Goal: Information Seeking & Learning: Learn about a topic

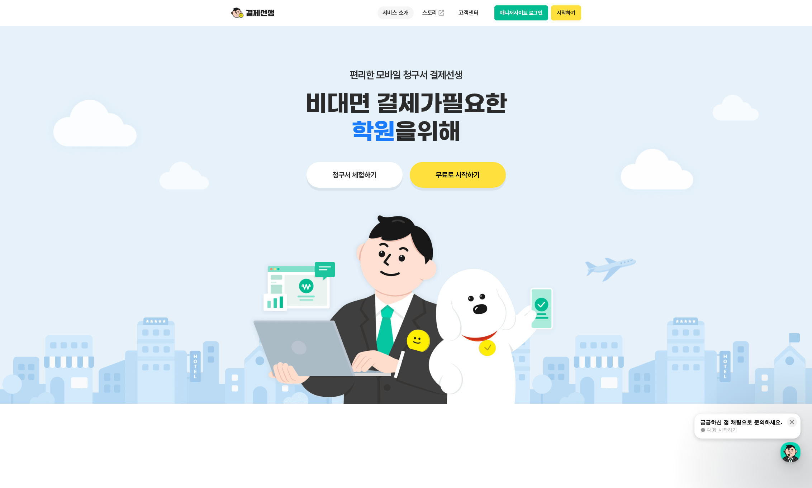
click at [397, 16] on p "서비스 소개" at bounding box center [396, 12] width 36 height 13
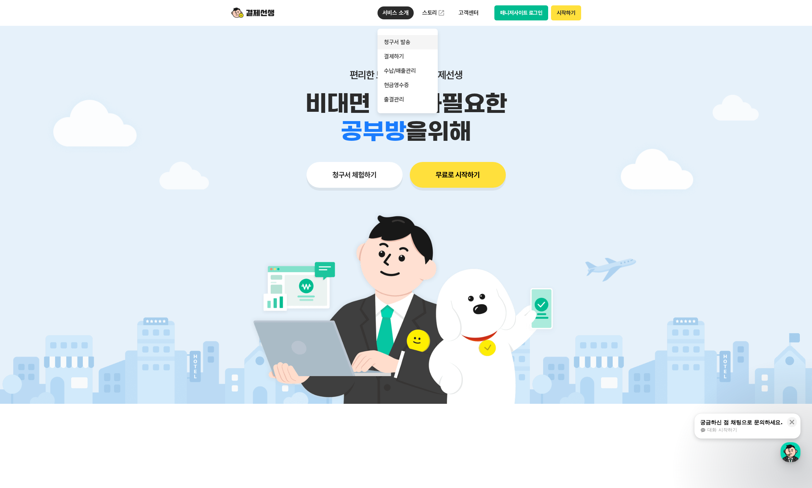
click at [418, 41] on link "청구서 발송" at bounding box center [408, 42] width 60 height 14
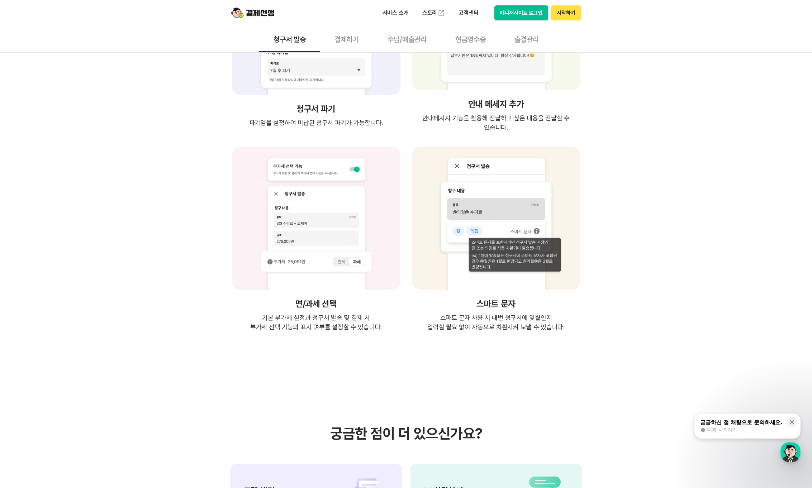
scroll to position [1889, 0]
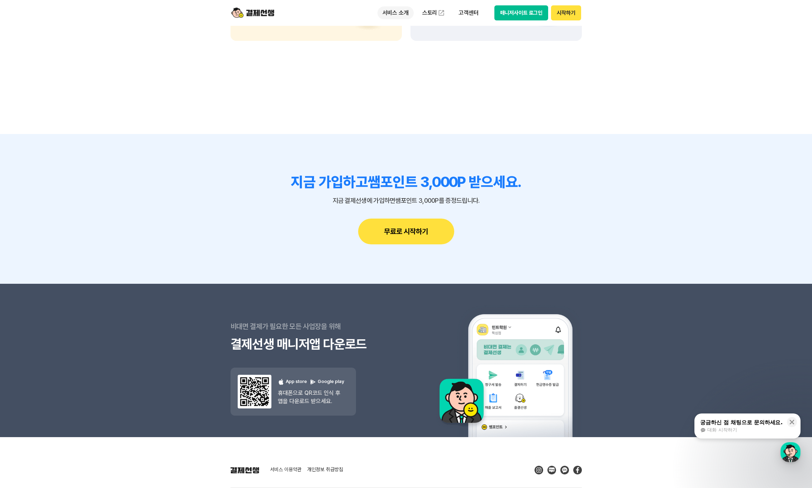
click at [398, 14] on p "서비스 소개" at bounding box center [396, 12] width 36 height 13
click at [406, 61] on link "결제하기" at bounding box center [408, 56] width 60 height 14
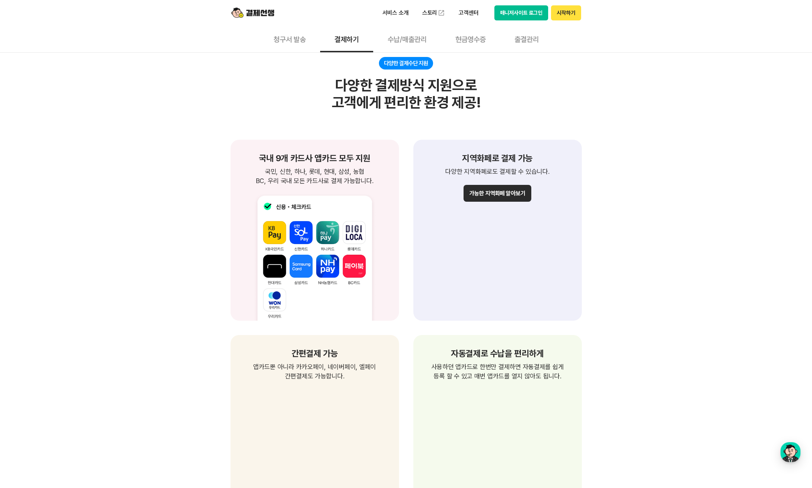
scroll to position [702, 0]
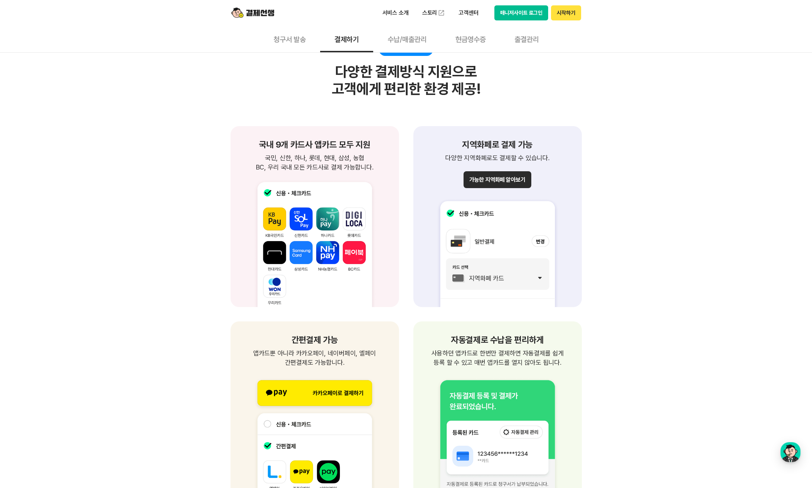
click at [691, 255] on div "제약없는 결제가능 장소/시간 제약없이 편리한 결제 청구서를 받은 고객은 별도의 앱 설치와 회원가입 없이 언제 어디서든 결제 가능합니다. 별도의…" at bounding box center [406, 332] width 812 height 1647
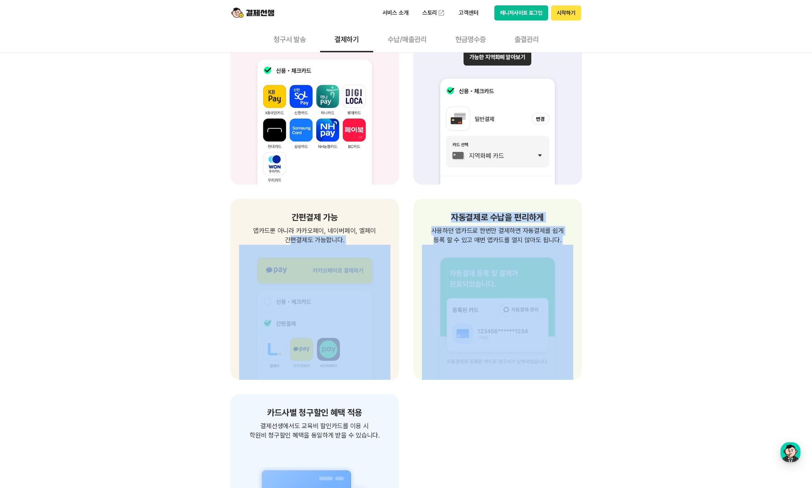
drag, startPoint x: 174, startPoint y: 236, endPoint x: 625, endPoint y: 352, distance: 465.7
click at [605, 359] on div "제약없는 결제가능 장소/시간 제약없이 편리한 결제 청구서를 받은 고객은 별도의 앱 설치와 회원가입 없이 언제 어디서든 결제 가능합니다. 별도의…" at bounding box center [406, 211] width 812 height 1648
click at [651, 353] on div "제약없는 결제가능 장소/시간 제약없이 편리한 결제 청구서를 받은 고객은 별도의 앱 설치와 회원가입 없이 언제 어디서든 결제 가능합니다. 별도의…" at bounding box center [406, 211] width 812 height 1648
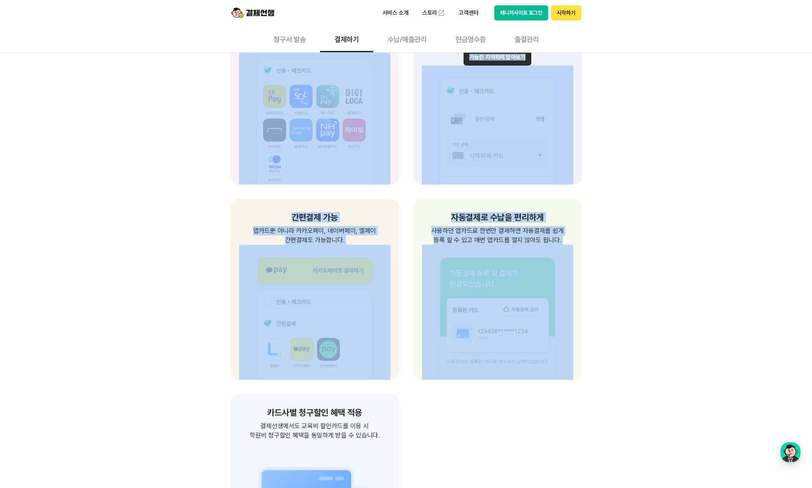
drag, startPoint x: 704, startPoint y: 386, endPoint x: 153, endPoint y: 167, distance: 593.1
click at [152, 166] on div "제약없는 결제가능 장소/시간 제약없이 편리한 결제 청구서를 받은 고객은 별도의 앱 설치와 회원가입 없이 언제 어디서든 결제 가능합니다. 별도의…" at bounding box center [406, 211] width 812 height 1648
click at [197, 210] on div "제약없는 결제가능 장소/시간 제약없이 편리한 결제 청구서를 받은 고객은 별도의 앱 설치와 회원가입 없이 언제 어디서든 결제 가능합니다. 별도의…" at bounding box center [406, 211] width 812 height 1648
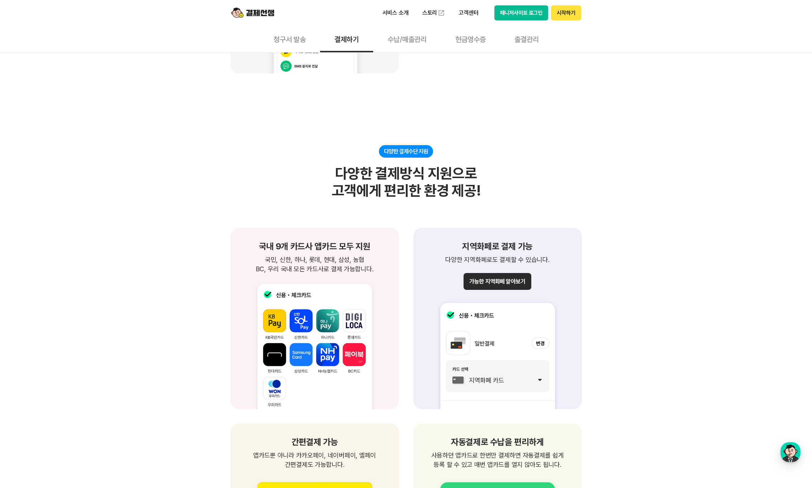
scroll to position [595, 0]
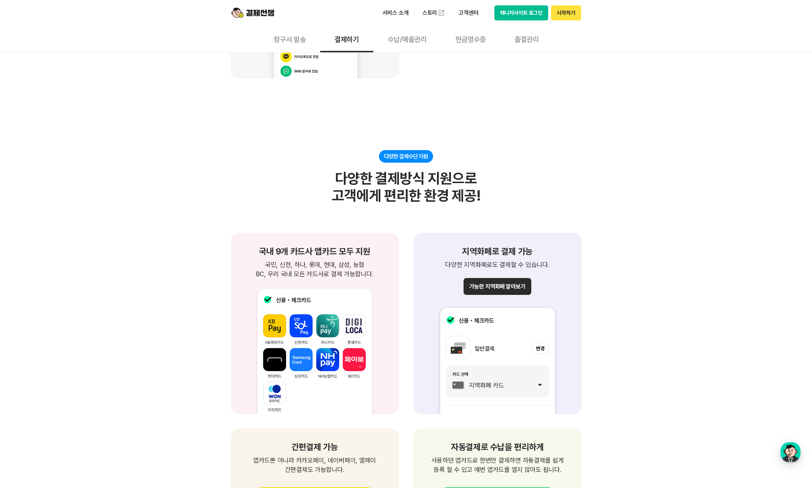
click at [400, 41] on button "수납/매출관리" at bounding box center [407, 39] width 68 height 27
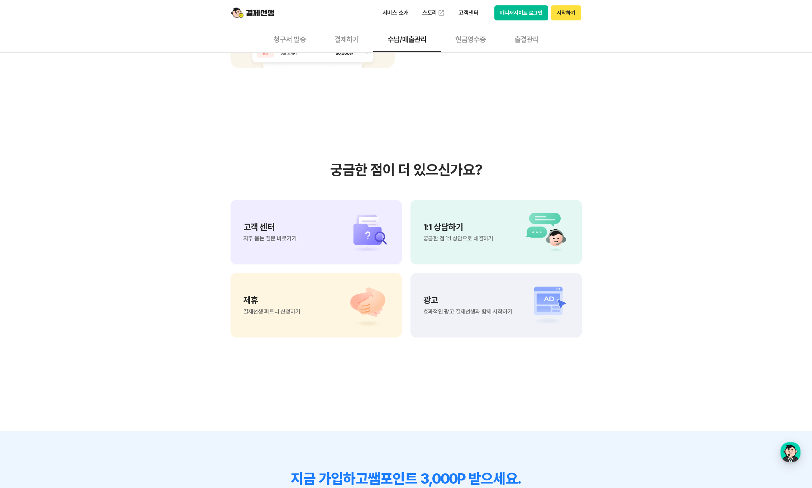
scroll to position [724, 0]
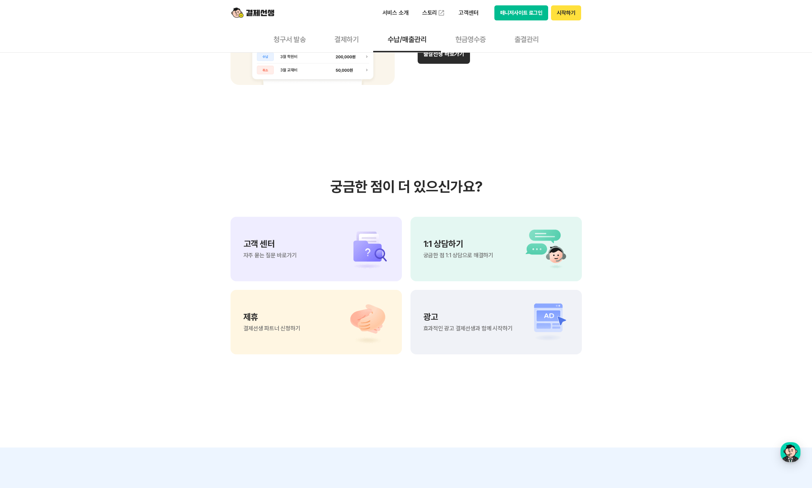
click at [481, 44] on button "현금영수증" at bounding box center [470, 39] width 59 height 27
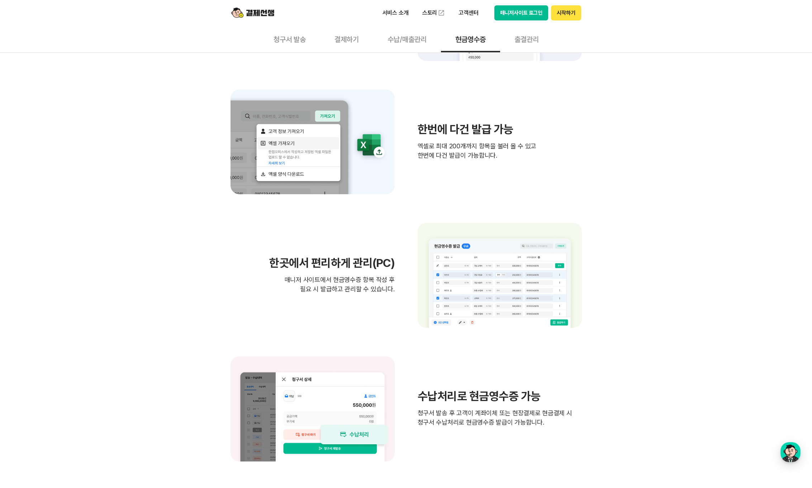
scroll to position [340, 0]
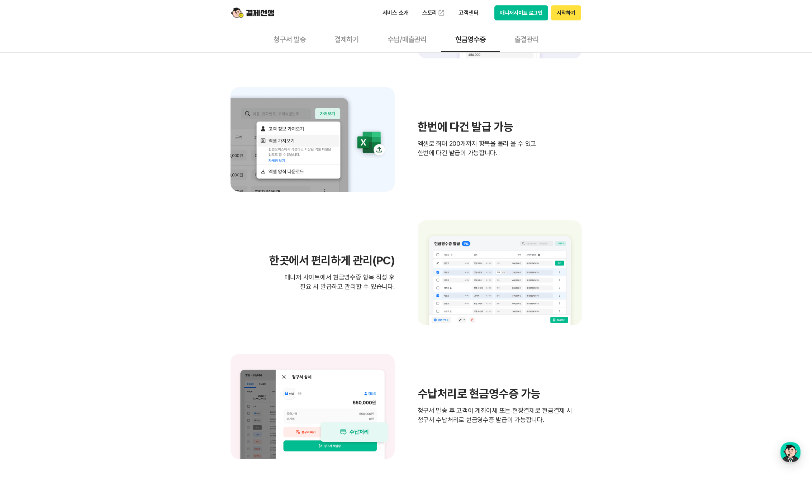
click at [514, 41] on button "출결관리" at bounding box center [526, 39] width 53 height 27
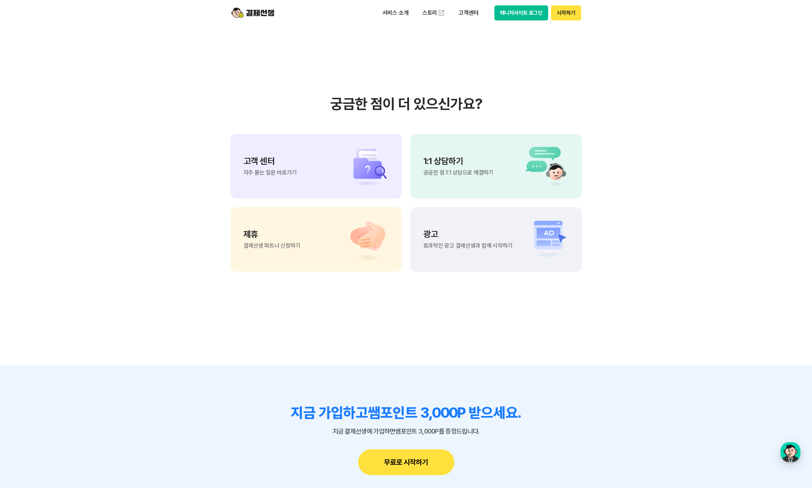
scroll to position [1428, 0]
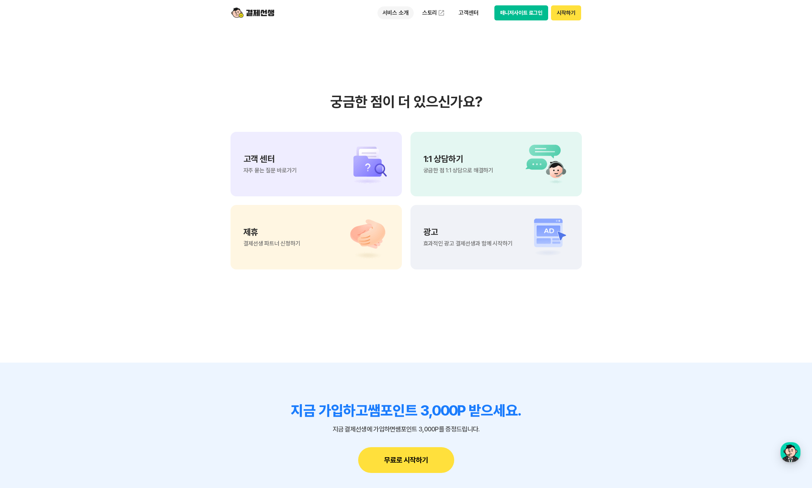
click at [408, 14] on p "서비스 소개" at bounding box center [396, 12] width 36 height 13
click at [396, 58] on link "결제하기" at bounding box center [408, 56] width 60 height 14
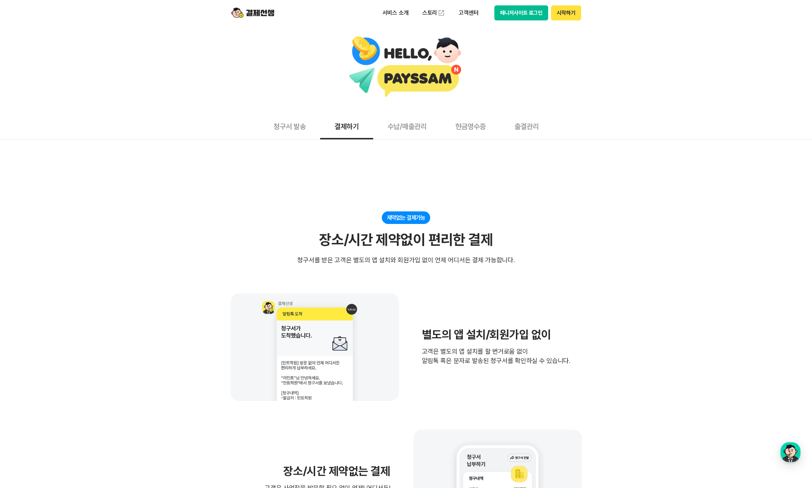
click at [263, 14] on img at bounding box center [252, 13] width 43 height 14
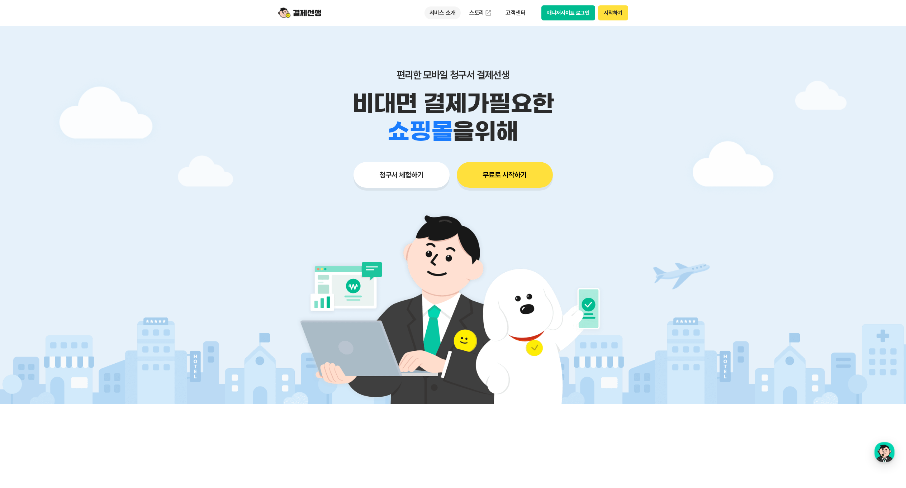
click at [441, 14] on p "서비스 소개" at bounding box center [443, 12] width 36 height 13
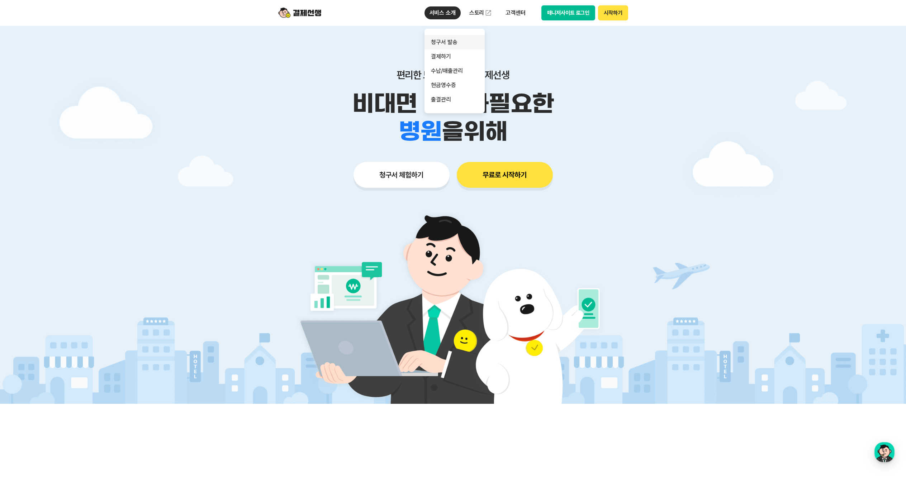
click at [443, 41] on link "청구서 발송" at bounding box center [455, 42] width 60 height 14
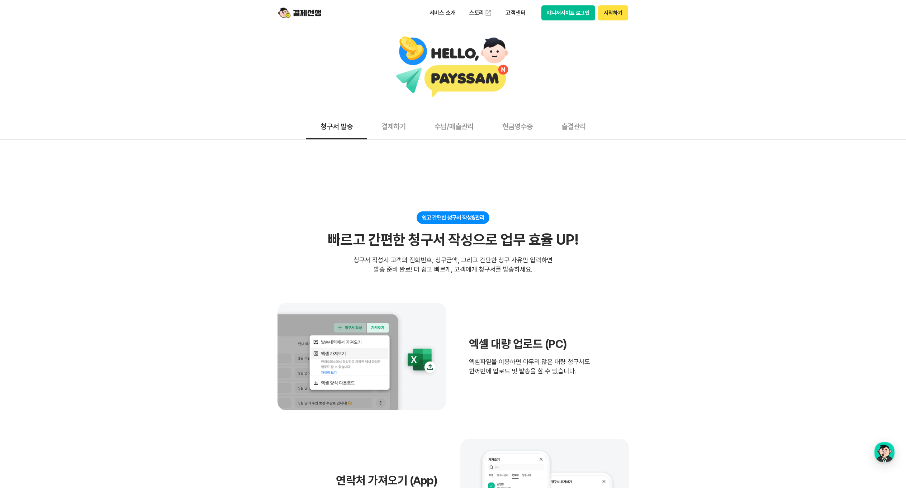
drag, startPoint x: 508, startPoint y: 96, endPoint x: 550, endPoint y: 91, distance: 42.6
click at [527, 95] on div at bounding box center [453, 67] width 899 height 63
click at [720, 119] on div "청구서 발송 결제하기 수납/매출관리 현금영수증 출결관리" at bounding box center [453, 126] width 906 height 27
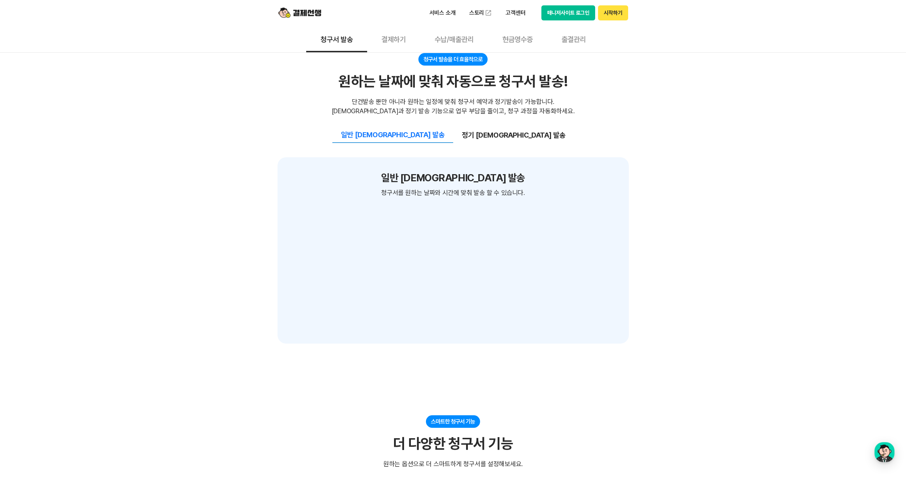
scroll to position [703, 0]
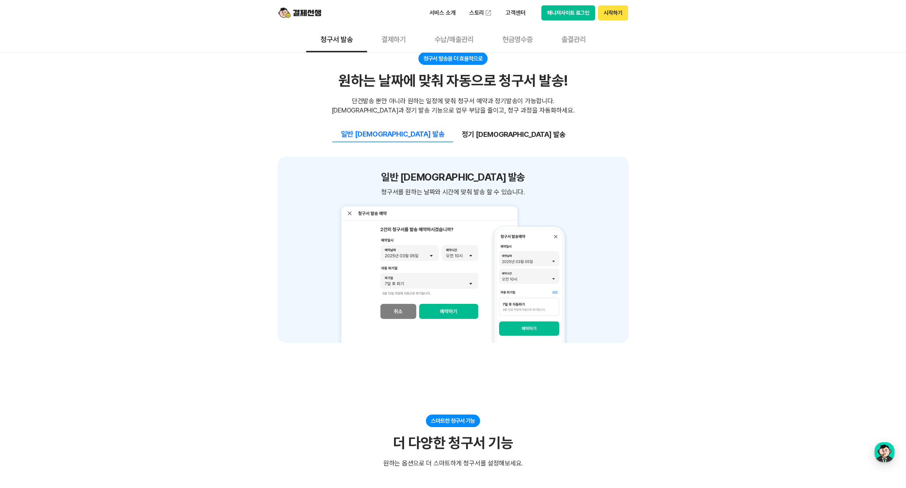
click at [497, 130] on button "정기 예약 발송" at bounding box center [513, 134] width 121 height 15
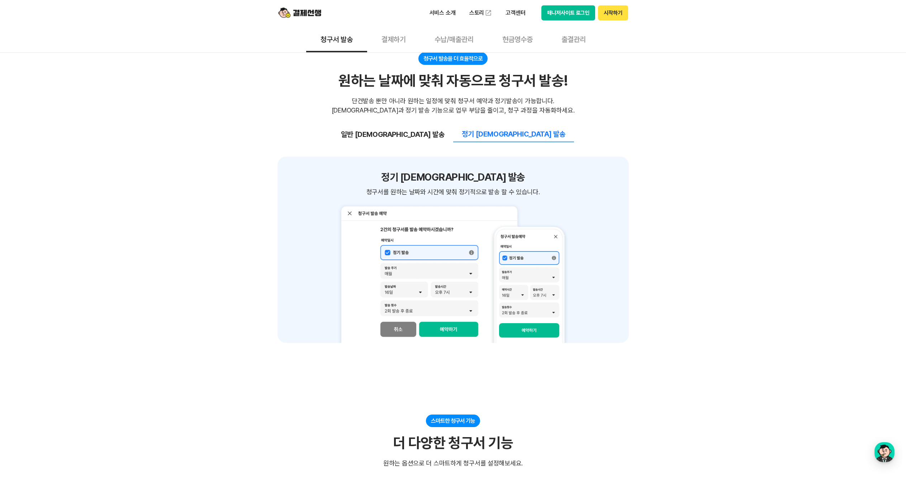
click at [428, 137] on button "일반 예약 발송" at bounding box center [392, 134] width 121 height 15
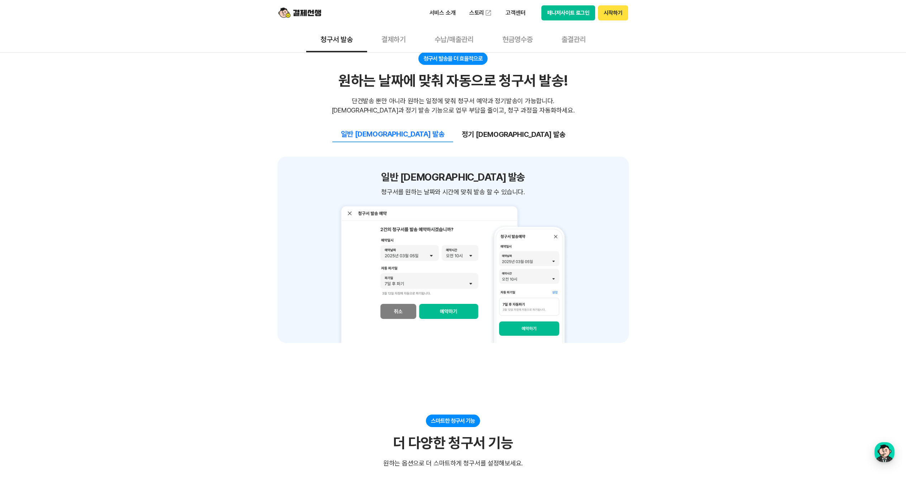
click at [479, 138] on button "정기 예약 발송" at bounding box center [513, 134] width 121 height 15
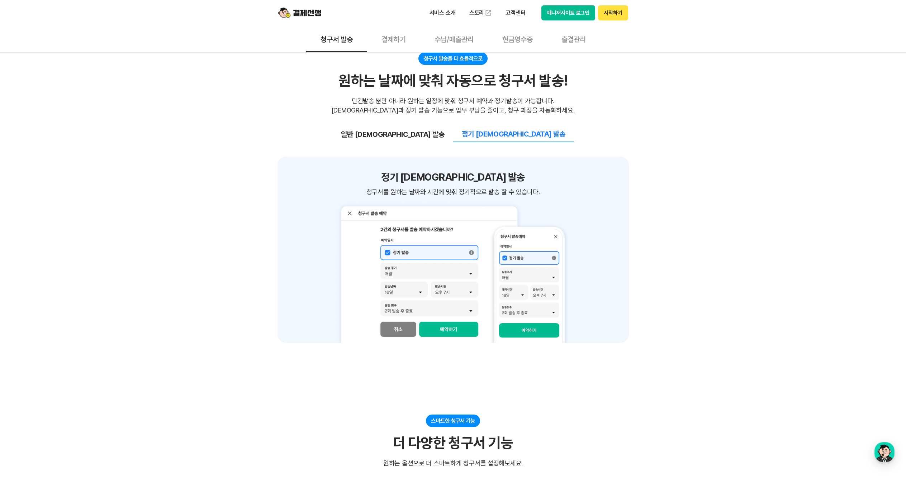
click at [425, 136] on button "일반 예약 발송" at bounding box center [392, 134] width 121 height 15
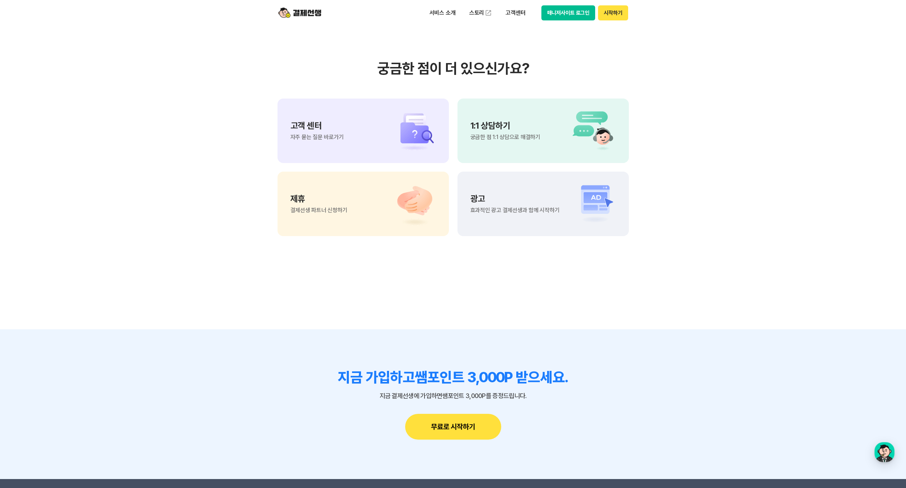
scroll to position [1657, 0]
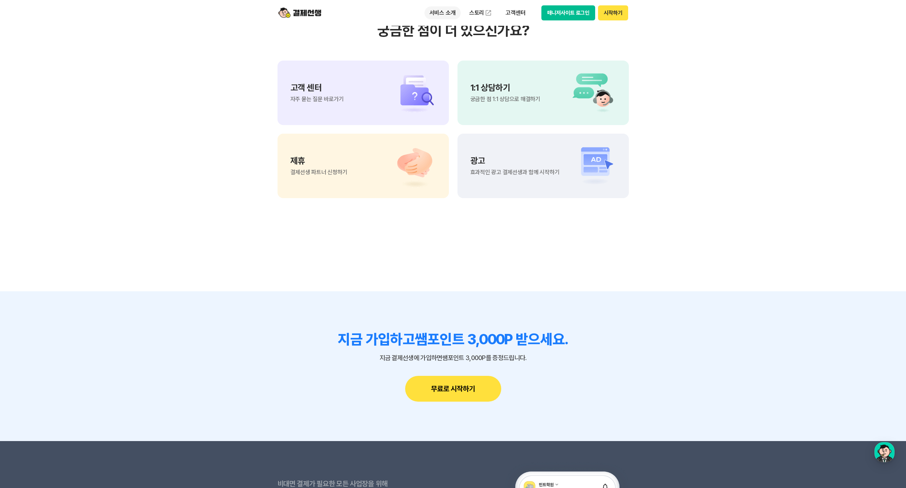
click at [445, 16] on p "서비스 소개" at bounding box center [443, 12] width 36 height 13
click at [458, 100] on link "출결관리" at bounding box center [455, 100] width 60 height 14
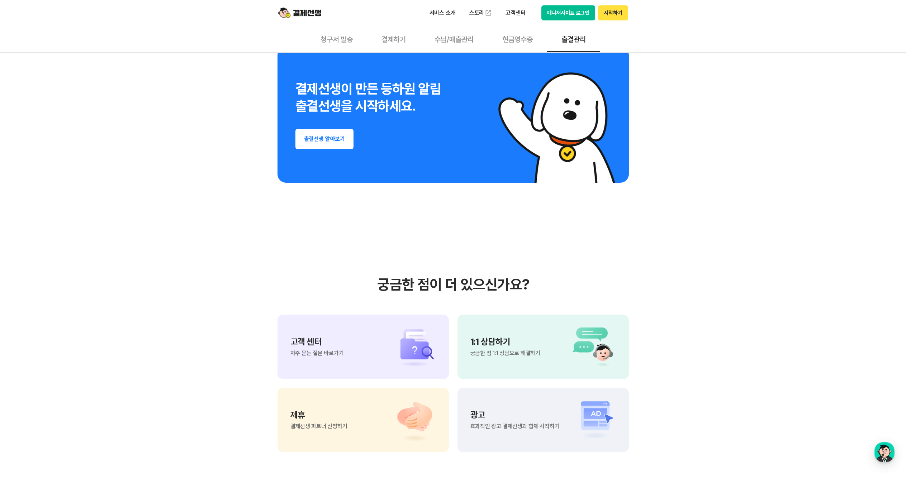
scroll to position [1252, 0]
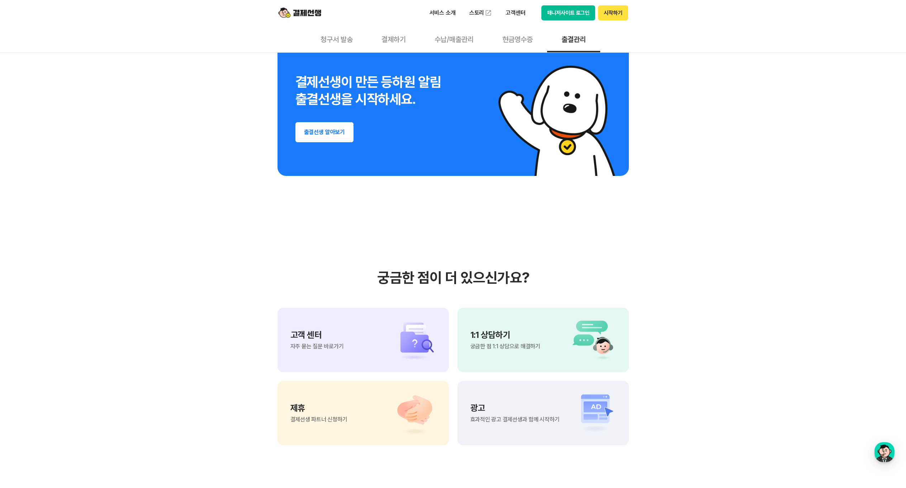
click at [514, 38] on button "현금영수증" at bounding box center [517, 39] width 59 height 27
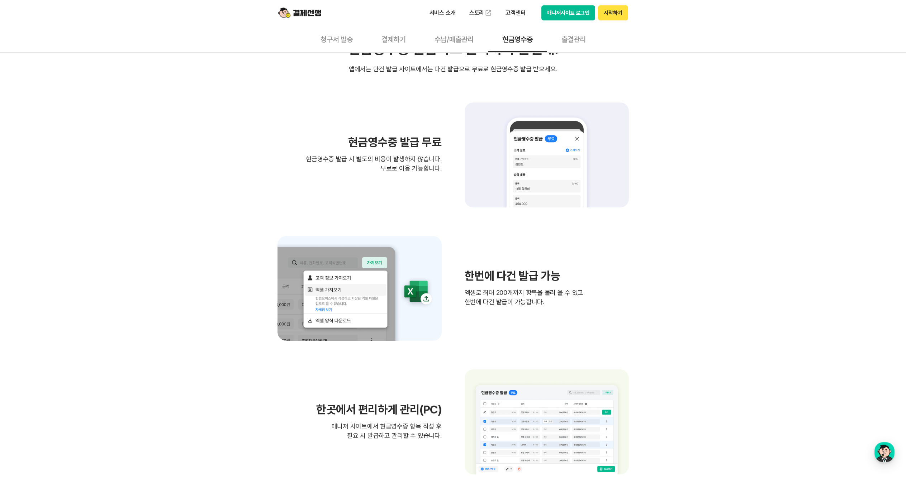
scroll to position [163, 0]
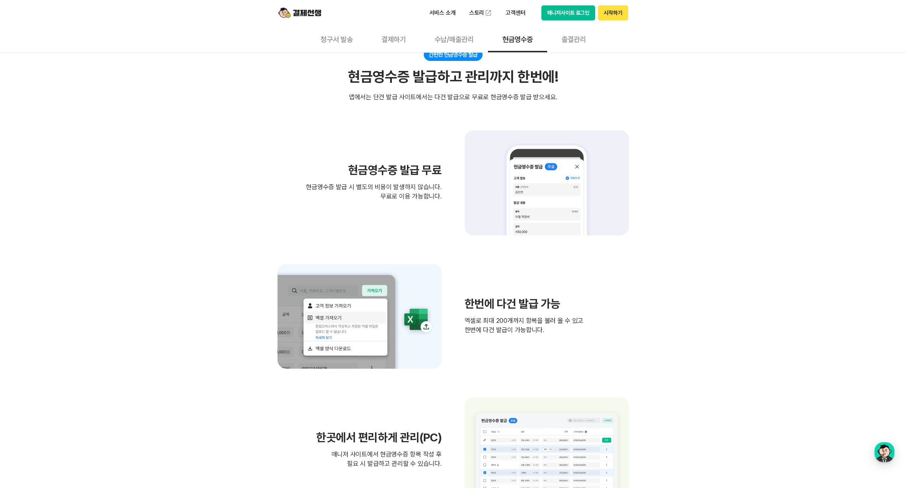
click at [308, 14] on img at bounding box center [299, 13] width 43 height 14
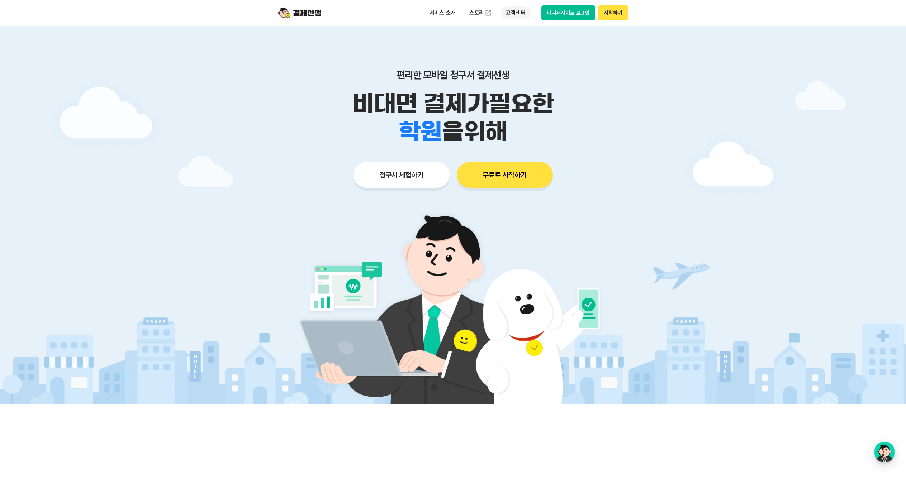
click at [519, 13] on p "고객센터" at bounding box center [516, 12] width 30 height 13
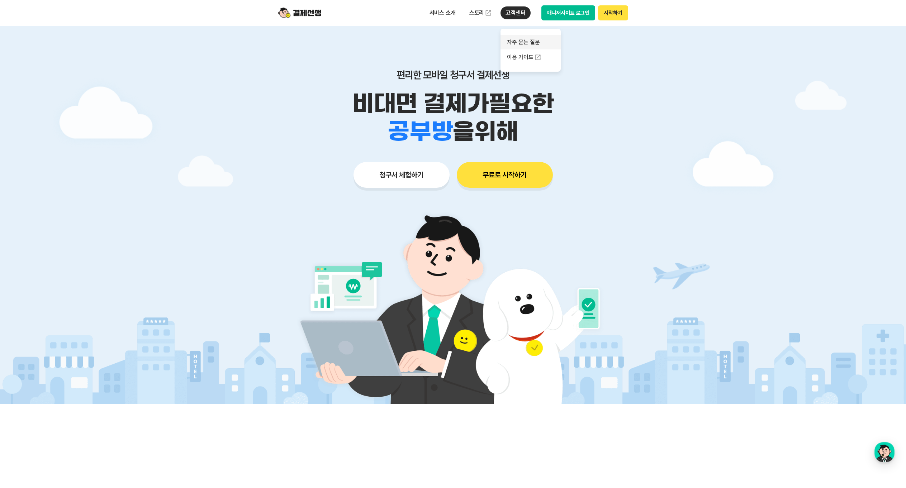
click at [514, 43] on link "자주 묻는 질문" at bounding box center [531, 42] width 60 height 14
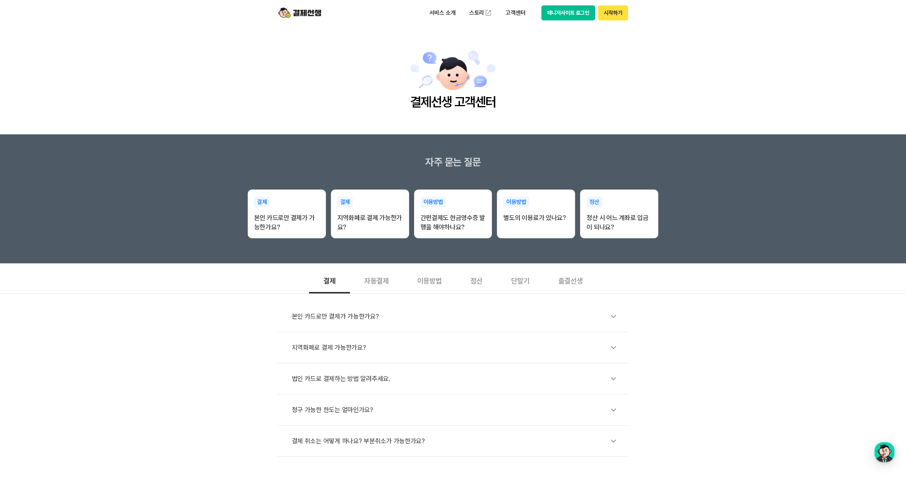
click at [397, 288] on div "자동결제" at bounding box center [376, 280] width 53 height 27
click at [432, 282] on div "이용방법" at bounding box center [429, 280] width 53 height 27
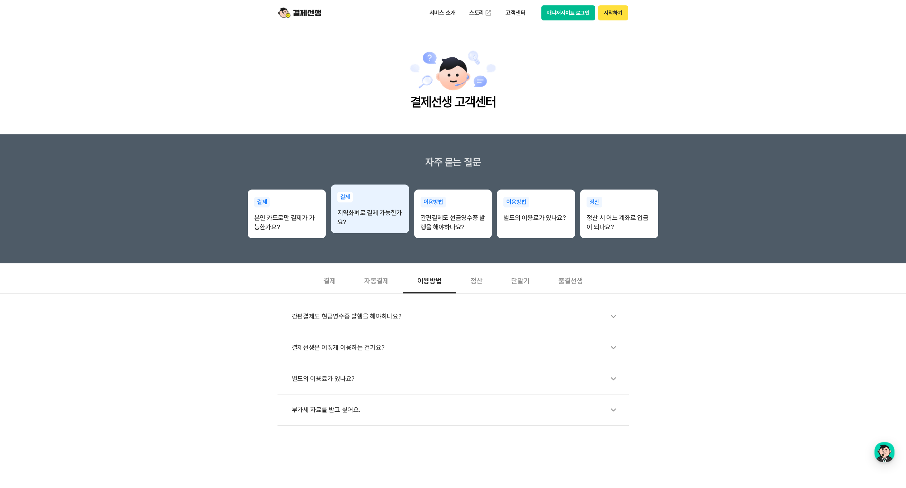
click at [373, 238] on div "결제 본인 카드로만 결제가 가능한가요? 결제 지역화폐로 결제 가능한가요? 이용방법 간편결제도 현금영수증 발행을 해야하나요? 이용방법 별도의 이…" at bounding box center [453, 203] width 411 height 70
click at [378, 218] on p "지역화폐로 결제 가능한가요?" at bounding box center [370, 217] width 65 height 19
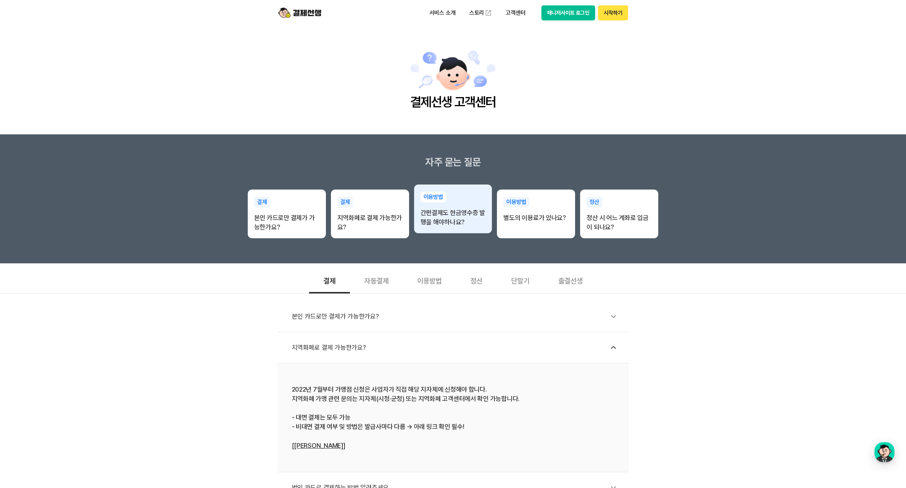
click at [485, 220] on p "간편결제도 현금영수증 발행을 해야하나요?" at bounding box center [453, 217] width 65 height 19
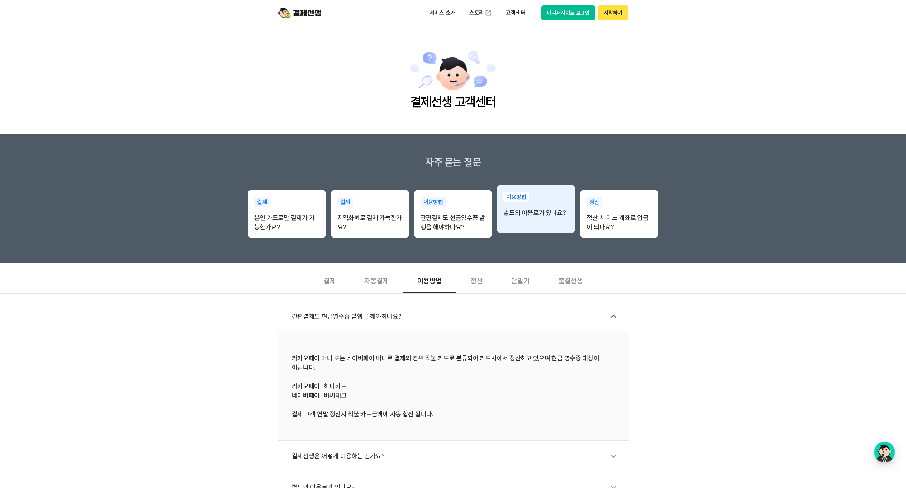
click at [534, 209] on p "별도의 이용료가 있나요?" at bounding box center [536, 212] width 65 height 9
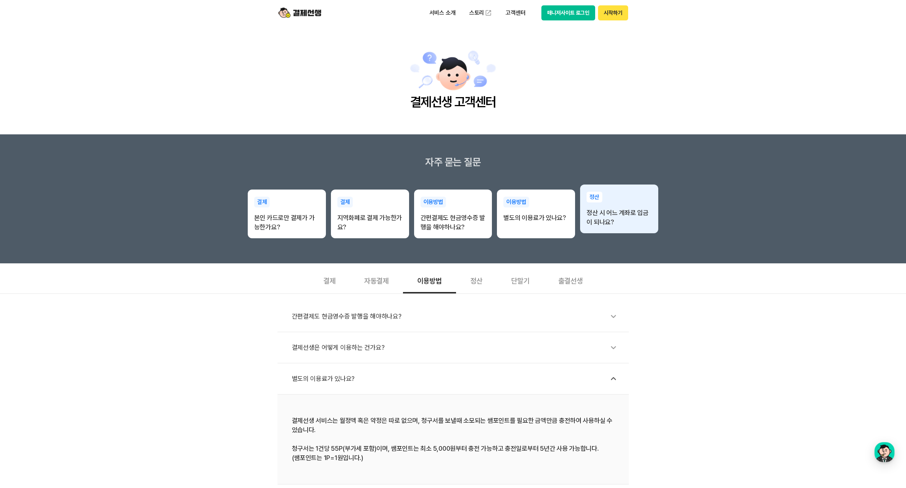
click at [588, 213] on p "정산 시 어느 계좌로 입금이 되나요?" at bounding box center [619, 217] width 65 height 19
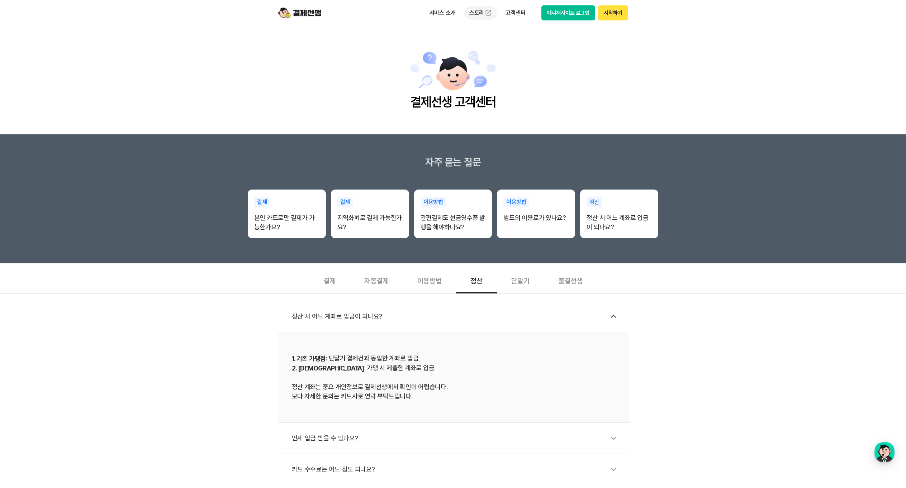
click at [478, 15] on link "스토리" at bounding box center [480, 13] width 33 height 14
click at [439, 16] on p "서비스 소개" at bounding box center [443, 12] width 36 height 13
click at [316, 12] on img at bounding box center [299, 13] width 43 height 14
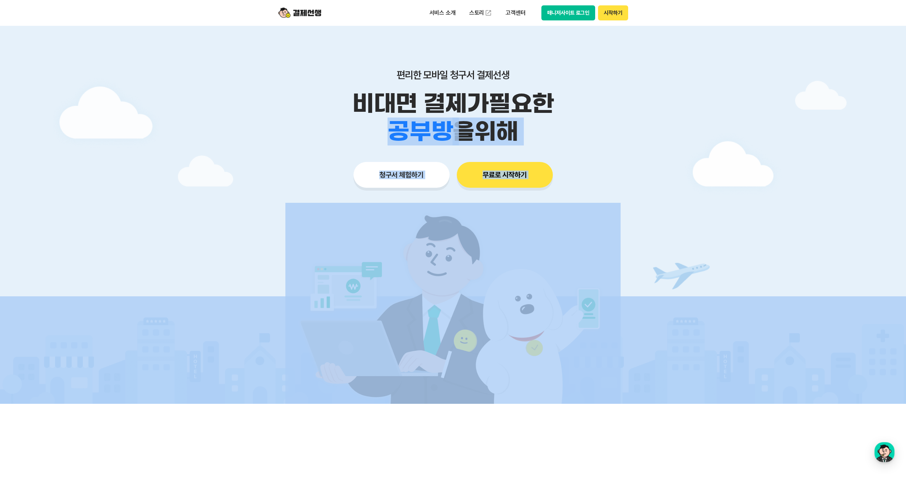
drag, startPoint x: 274, startPoint y: 128, endPoint x: 665, endPoint y: 375, distance: 462.5
click at [665, 376] on main "편리한 모바일 청구서 결제선생 비대면 결제가 필요한 학원 공부방 호텔 쇼핑몰 병원 배달 보험사 항공사 골프장 을 위해 청구서 체험하기 무료로 …" at bounding box center [453, 215] width 906 height 378
click at [665, 375] on img at bounding box center [529, 351] width 1060 height 108
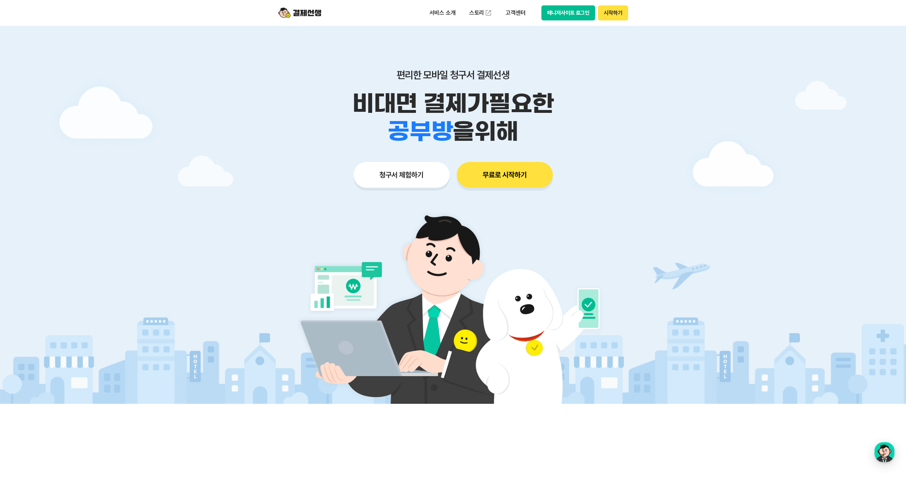
click at [472, 16] on link "스토리" at bounding box center [480, 13] width 33 height 14
click at [342, 210] on img at bounding box center [452, 303] width 335 height 201
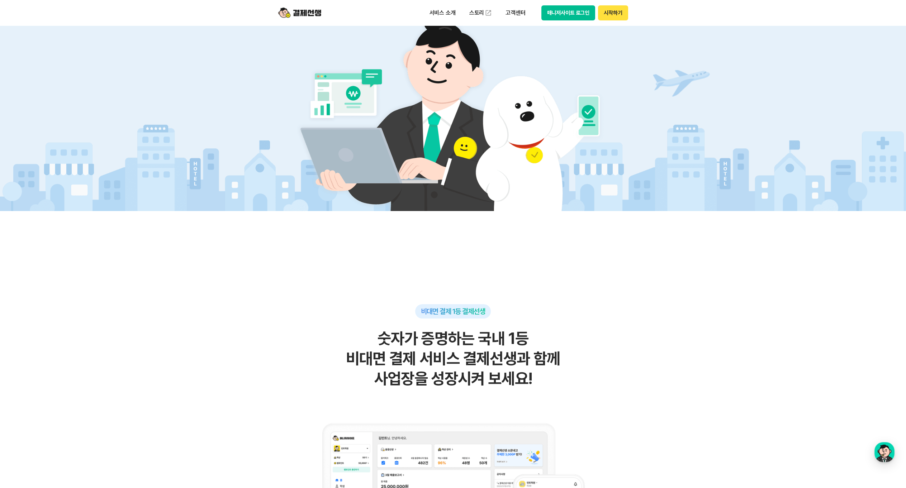
scroll to position [213, 0]
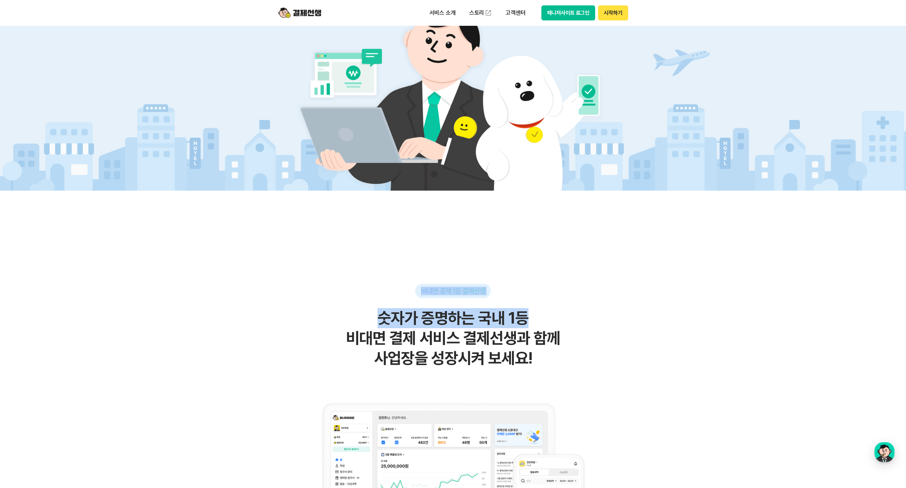
drag, startPoint x: 424, startPoint y: 286, endPoint x: 585, endPoint y: 318, distance: 163.5
click at [585, 318] on div "비대면 결제 1등 결제선생 숫자가 증명하는 국내 1등 비대면 결제 서비스 결제선생과 함께 사업장을 성장시켜 보세요!" at bounding box center [453, 452] width 351 height 337
click at [585, 318] on h2 "숫자가 증명하는 국내 1등 비대면 결제 서비스 결제선생과 함께 사업장을 성장시켜 보세요!" at bounding box center [453, 338] width 351 height 60
drag, startPoint x: 488, startPoint y: 291, endPoint x: 562, endPoint y: 369, distance: 107.3
click at [500, 306] on div "비대면 결제 1등 결제선생 숫자가 증명하는 국내 1등 비대면 결제 서비스 결제선생과 함께 사업장을 성장시켜 보세요!" at bounding box center [453, 452] width 351 height 337
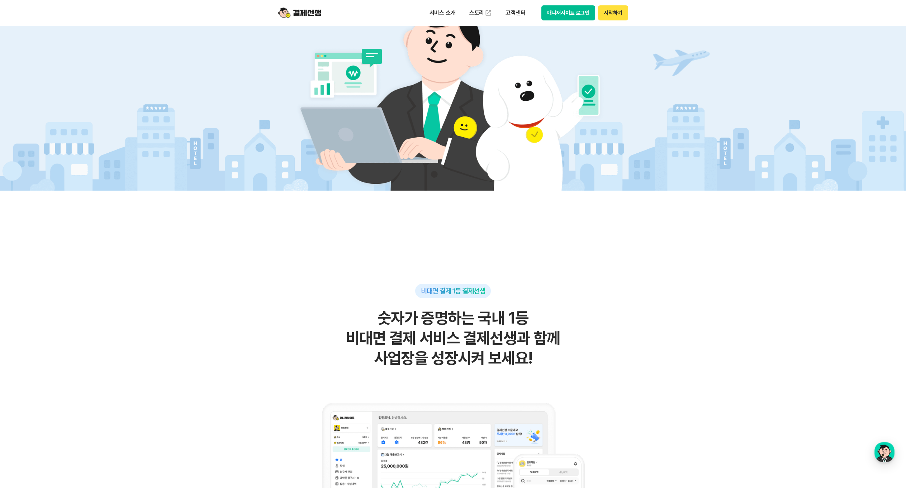
drag, startPoint x: 562, startPoint y: 369, endPoint x: 560, endPoint y: 379, distance: 10.6
click at [562, 369] on div "비대면 결제 1등 결제선생 숫자가 증명하는 국내 1등 비대면 결제 서비스 결제선생과 함께 사업장을 성장시켜 보세요!" at bounding box center [453, 452] width 351 height 337
drag, startPoint x: 438, startPoint y: 311, endPoint x: 632, endPoint y: 400, distance: 213.8
click at [627, 399] on div "비대면 결제 1등 결제선생 숫자가 증명하는 국내 1등 비대면 결제 서비스 결제선생과 함께 사업장을 성장시켜 보세요!" at bounding box center [453, 452] width 351 height 337
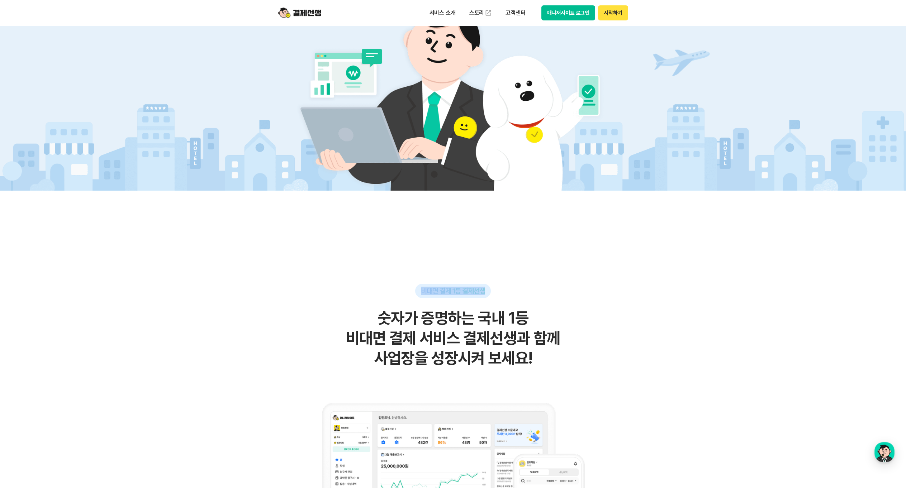
drag, startPoint x: 509, startPoint y: 385, endPoint x: 406, endPoint y: 265, distance: 158.0
click at [489, 320] on h2 "숫자가 증명하는 국내 1등 비대면 결제 서비스 결제선생과 함께 사업장을 성장시켜 보세요!" at bounding box center [453, 338] width 351 height 60
drag, startPoint x: 371, startPoint y: 315, endPoint x: 647, endPoint y: 358, distance: 279.6
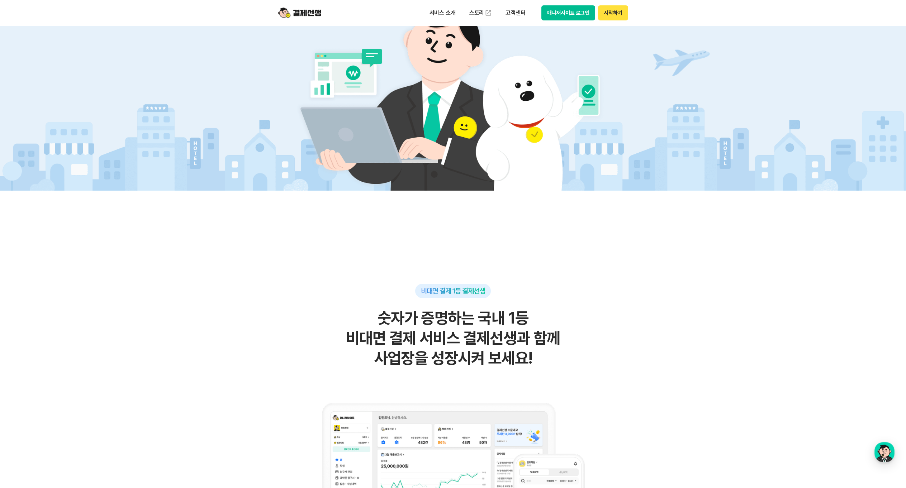
drag, startPoint x: 566, startPoint y: 373, endPoint x: 360, endPoint y: 302, distance: 217.2
click at [353, 301] on div "비대면 결제 1등 결제선생 숫자가 증명하는 국내 1등 비대면 결제 서비스 결제선생과 함께 사업장을 성장시켜 보세요!" at bounding box center [453, 452] width 351 height 337
click at [417, 320] on h2 "숫자가 증명하는 국내 1등 비대면 결제 서비스 결제선생과 함께 사업장을 성장시켜 보세요!" at bounding box center [453, 338] width 351 height 60
drag, startPoint x: 364, startPoint y: 322, endPoint x: 638, endPoint y: 372, distance: 278.1
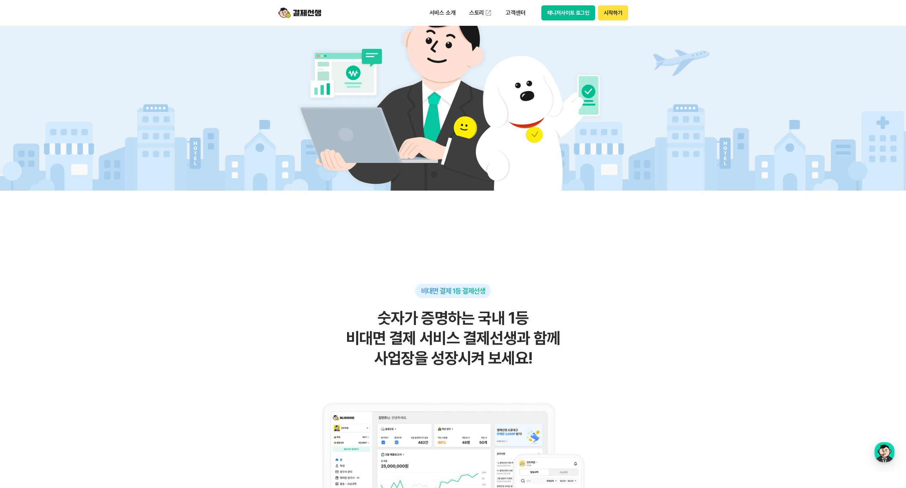
drag, startPoint x: 557, startPoint y: 370, endPoint x: 341, endPoint y: 315, distance: 222.4
click at [341, 315] on div "비대면 결제 1등 결제선생 숫자가 증명하는 국내 1등 비대면 결제 서비스 결제선생과 함께 사업장을 성장시켜 보세요!" at bounding box center [453, 452] width 351 height 337
click at [414, 339] on h2 "숫자가 증명하는 국내 1등 비대면 결제 서비스 결제선생과 함께 사업장을 성장시켜 보세요!" at bounding box center [453, 338] width 351 height 60
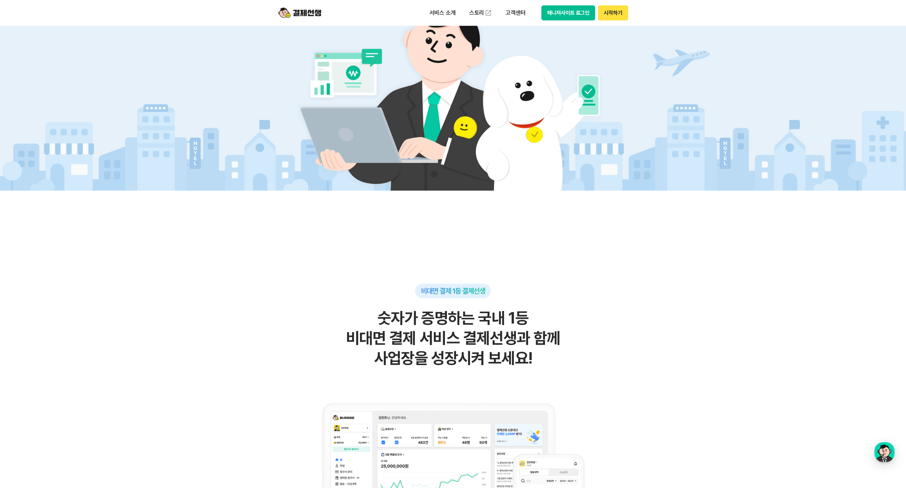
drag, startPoint x: 372, startPoint y: 313, endPoint x: 688, endPoint y: 389, distance: 325.0
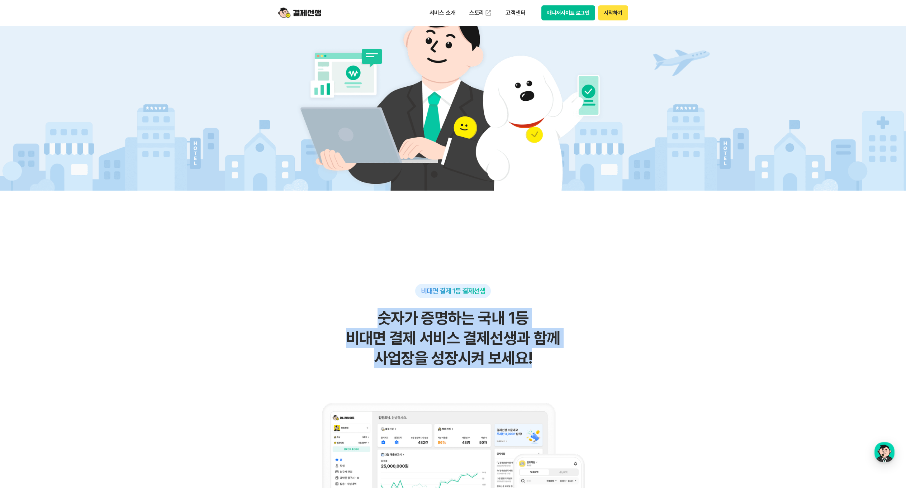
drag, startPoint x: 525, startPoint y: 367, endPoint x: 349, endPoint y: 323, distance: 182.0
click at [321, 317] on h2 "숫자가 증명하는 국내 1등 비대면 결제 서비스 결제선생과 함께 사업장을 성장시켜 보세요!" at bounding box center [453, 338] width 351 height 60
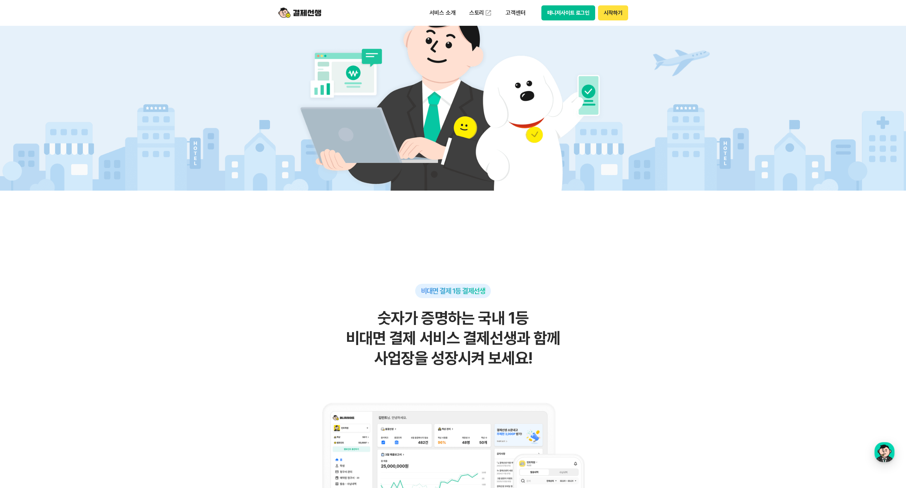
drag, startPoint x: 419, startPoint y: 340, endPoint x: 372, endPoint y: 317, distance: 52.5
click at [418, 339] on h2 "숫자가 증명하는 국내 1등 비대면 결제 서비스 결제선생과 함께 사업장을 성장시켜 보세요!" at bounding box center [453, 338] width 351 height 60
drag, startPoint x: 376, startPoint y: 313, endPoint x: 584, endPoint y: 358, distance: 213.5
click at [579, 358] on h2 "숫자가 증명하는 국내 1등 비대면 결제 서비스 결제선생과 함께 사업장을 성장시켜 보세요!" at bounding box center [453, 338] width 351 height 60
click at [584, 358] on h2 "숫자가 증명하는 국내 1등 비대면 결제 서비스 결제선생과 함께 사업장을 성장시켜 보세요!" at bounding box center [453, 338] width 351 height 60
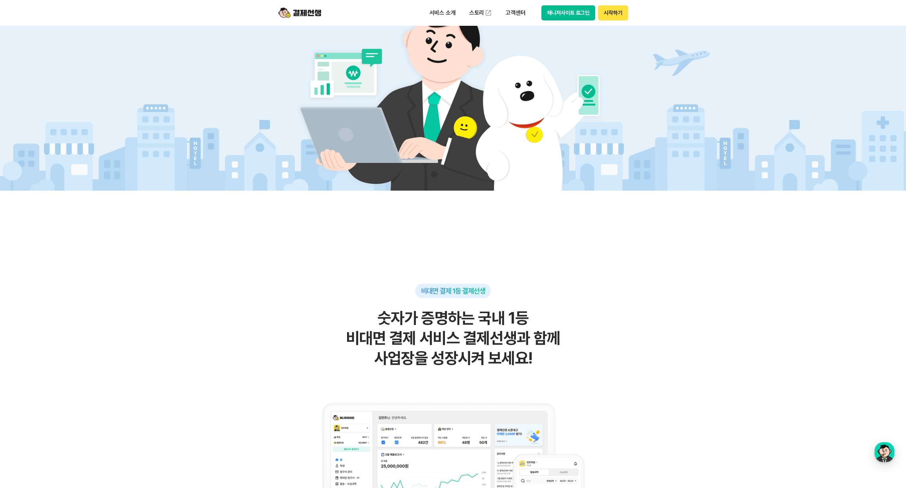
drag, startPoint x: 558, startPoint y: 367, endPoint x: 373, endPoint y: 325, distance: 189.3
click at [356, 319] on h2 "숫자가 증명하는 국내 1등 비대면 결제 서비스 결제선생과 함께 사업장을 성장시켜 보세요!" at bounding box center [453, 338] width 351 height 60
click at [373, 325] on h2 "숫자가 증명하는 국내 1등 비대면 결제 서비스 결제선생과 함께 사업장을 성장시켜 보세요!" at bounding box center [453, 338] width 351 height 60
drag, startPoint x: 368, startPoint y: 314, endPoint x: 652, endPoint y: 369, distance: 288.5
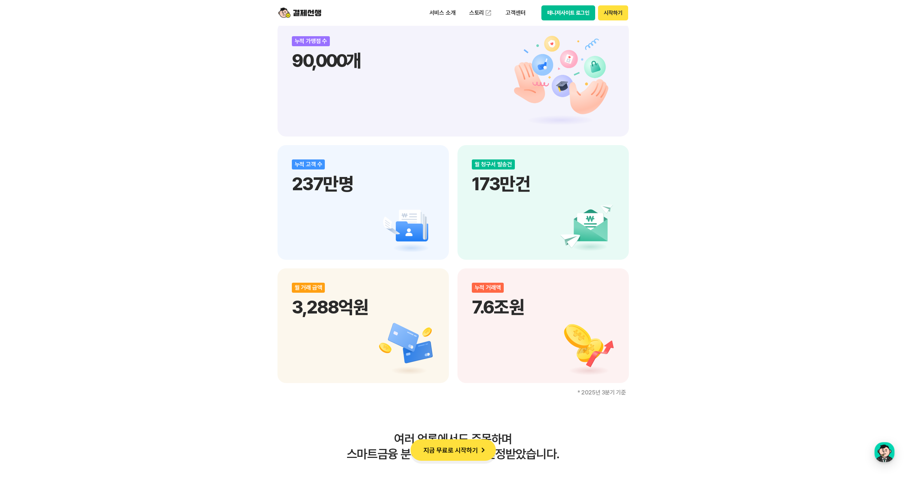
scroll to position [837, 0]
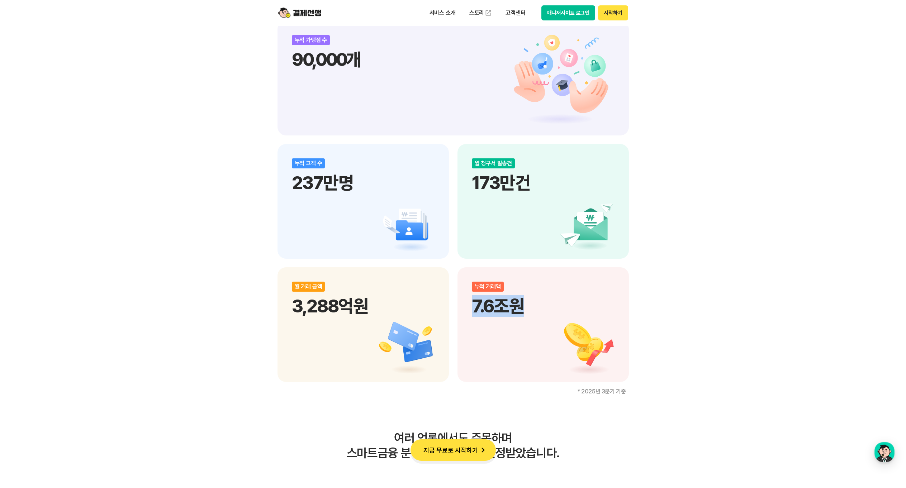
drag, startPoint x: 463, startPoint y: 290, endPoint x: 639, endPoint y: 352, distance: 186.6
click at [637, 353] on div "비대면 결제 1등 결제선생 숫자가 증명하는 국내 1등 비대면 결제 서비스 결제선생과 함께 사업장을 성장시켜 보세요! 누적 가맹점 수 90,00…" at bounding box center [453, 199] width 906 height 1265
click at [640, 352] on div "비대면 결제 1등 결제선생 숫자가 증명하는 국내 1등 비대면 결제 서비스 결제선생과 함께 사업장을 성장시켜 보세요! 누적 가맹점 수 90,00…" at bounding box center [453, 199] width 906 height 1265
